Goal: Transaction & Acquisition: Subscribe to service/newsletter

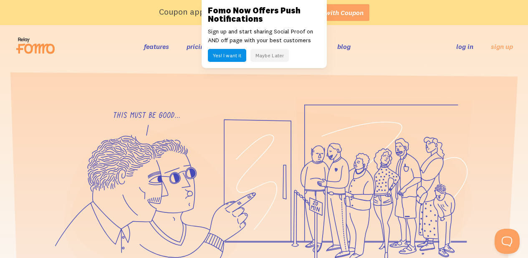
click at [274, 57] on button "Maybe Later" at bounding box center [270, 55] width 38 height 13
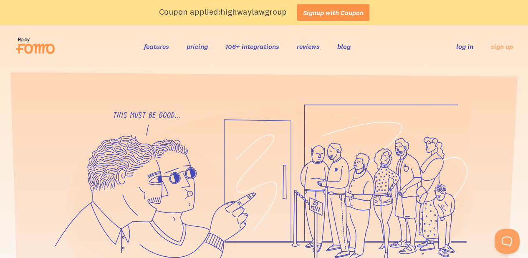
click at [335, 11] on link "Signup with Coupon" at bounding box center [333, 12] width 72 height 17
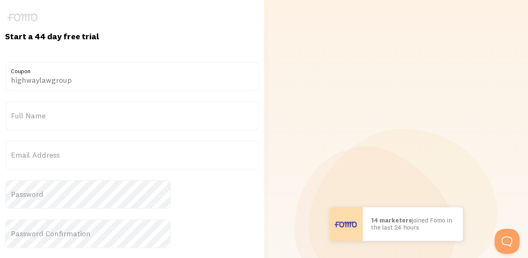
click at [133, 117] on label "Full Name" at bounding box center [132, 115] width 254 height 29
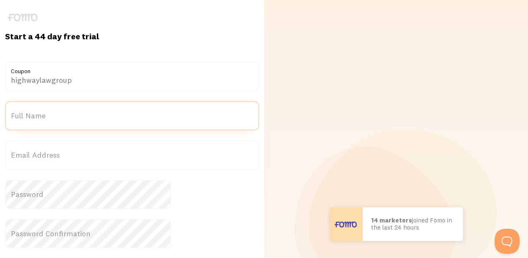
click at [133, 117] on input "Full Name" at bounding box center [132, 115] width 254 height 29
paste input "Alfred Erickson"
type input "Alfred Erickson"
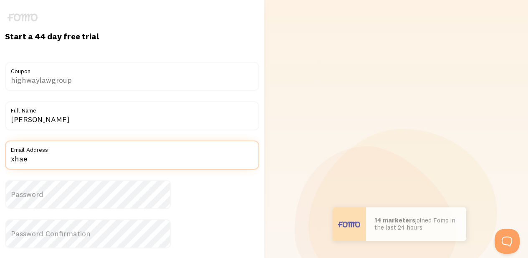
paste input "alfrede@highwaylawgroup.com"
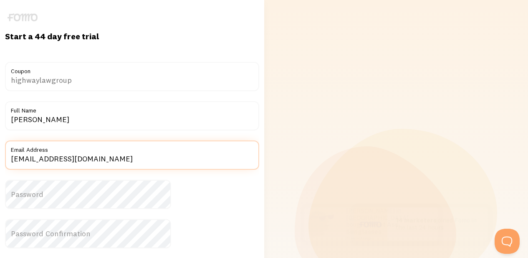
type input "alfrede@highwaylawgroup.com"
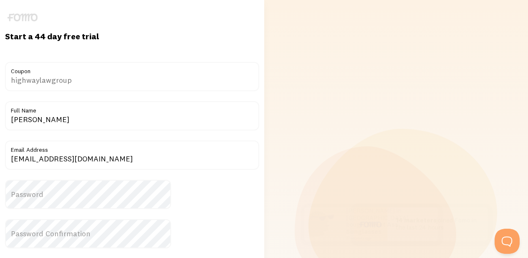
click at [191, 193] on label "Password" at bounding box center [132, 194] width 254 height 29
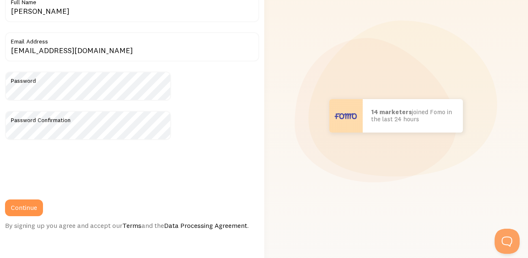
scroll to position [112, 0]
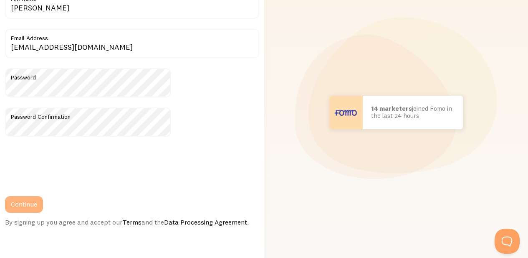
click at [43, 203] on button "Continue" at bounding box center [24, 204] width 38 height 17
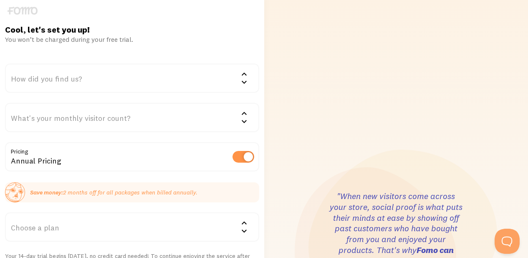
scroll to position [14, 0]
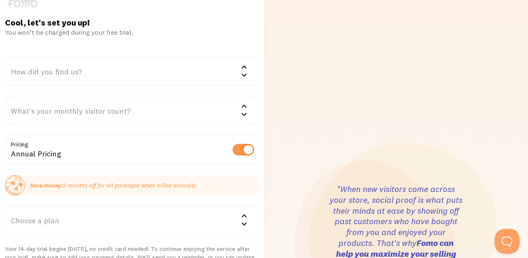
click at [233, 150] on label at bounding box center [244, 150] width 22 height 12
click at [233, 150] on input "checkbox" at bounding box center [244, 150] width 22 height 12
checkbox input "false"
click at [195, 74] on div "How did you find us?" at bounding box center [132, 70] width 254 height 29
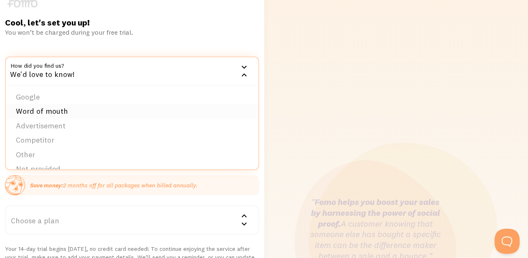
scroll to position [0, 0]
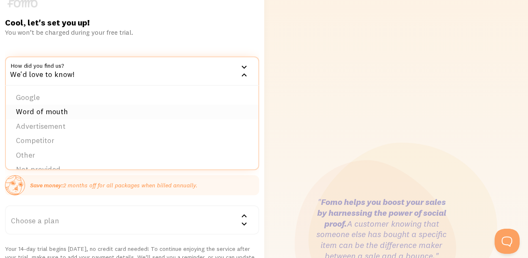
click at [169, 107] on li "Word of mouth" at bounding box center [132, 111] width 253 height 15
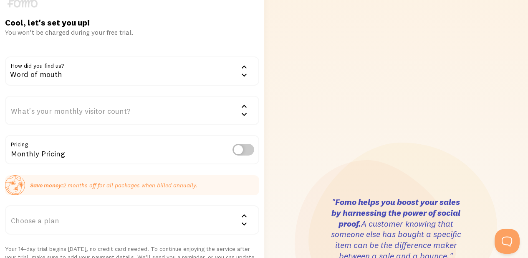
click at [239, 108] on icon at bounding box center [244, 106] width 10 height 10
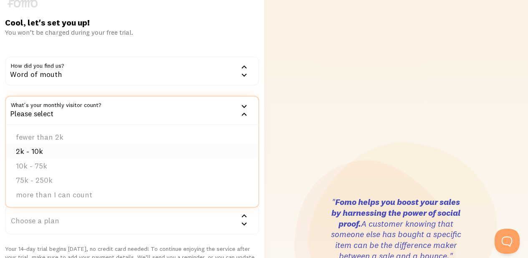
click at [172, 151] on li "2k - 10k" at bounding box center [132, 151] width 253 height 15
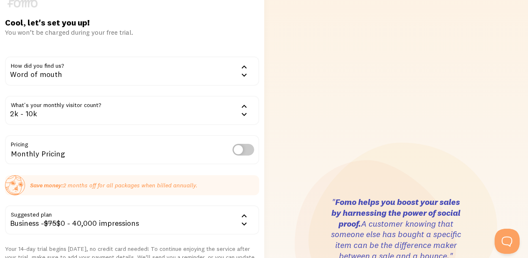
click at [234, 148] on div "Cool, let's set you up! You won’t be charged during your free trial. How did yo…" at bounding box center [132, 240] width 264 height 447
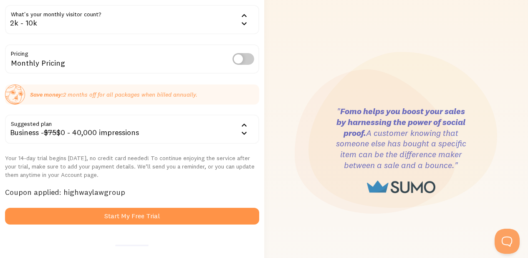
scroll to position [112, 0]
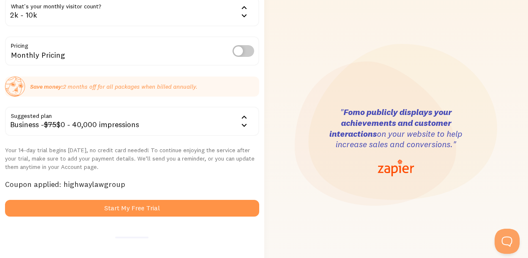
click at [242, 15] on icon at bounding box center [244, 15] width 5 height 3
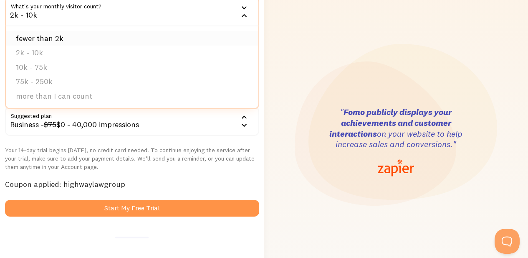
click at [141, 39] on li "fewer than 2k" at bounding box center [132, 38] width 253 height 15
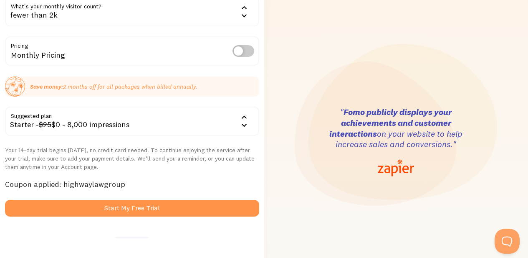
click at [239, 9] on icon at bounding box center [244, 8] width 10 height 10
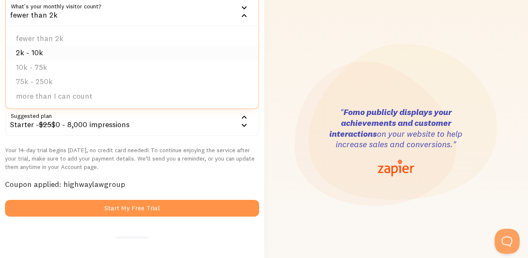
click at [152, 53] on li "2k - 10k" at bounding box center [132, 53] width 253 height 15
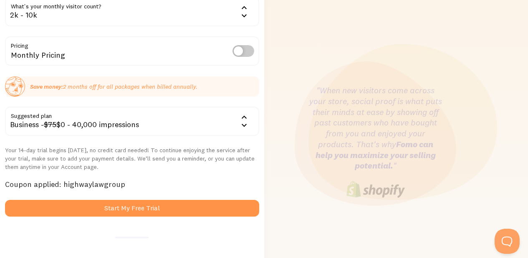
click at [243, 143] on div "Cool, let's set you up! You won’t be charged during your free trial. How did yo…" at bounding box center [132, 142] width 264 height 447
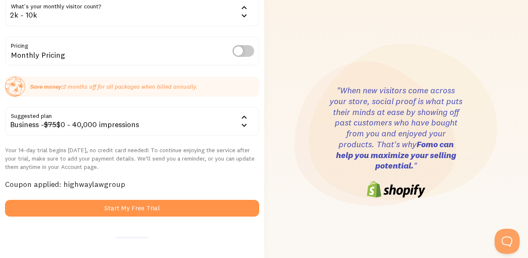
click at [239, 120] on icon at bounding box center [244, 117] width 10 height 10
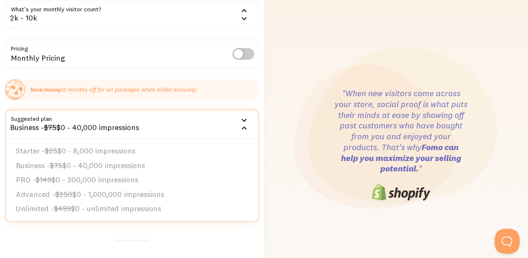
scroll to position [109, 0]
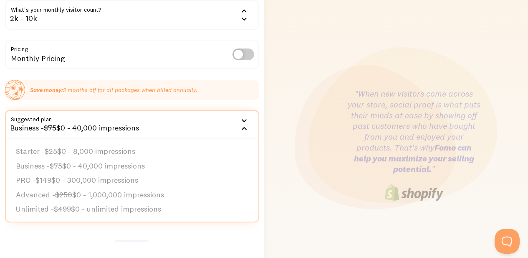
click at [236, 132] on div "Cool, let's set you up! You won’t be charged during your free trial. How did yo…" at bounding box center [132, 145] width 264 height 447
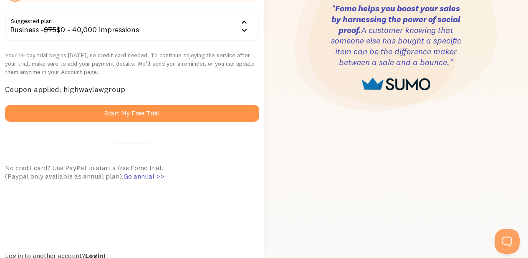
scroll to position [109, 0]
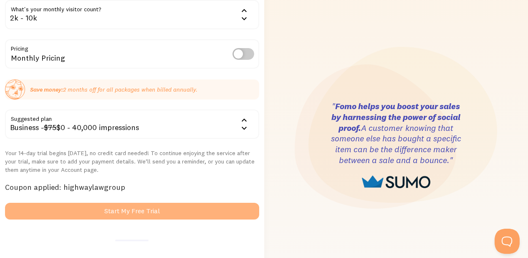
click at [185, 219] on button "Start My Free Trial" at bounding box center [132, 211] width 254 height 17
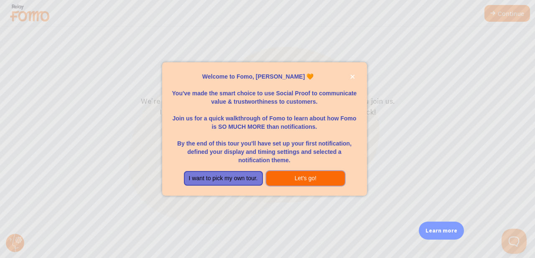
click at [300, 181] on button "Let's go!" at bounding box center [305, 178] width 79 height 15
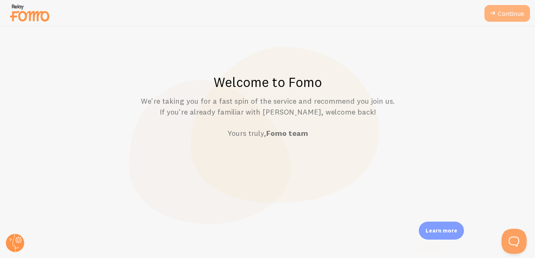
click at [508, 13] on link "Continue" at bounding box center [507, 13] width 46 height 17
